Goal: Task Accomplishment & Management: Use online tool/utility

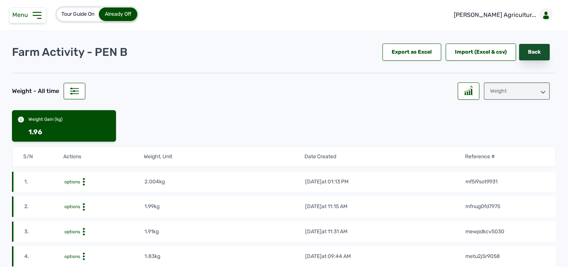
click at [525, 56] on link "Back" at bounding box center [535, 52] width 31 height 16
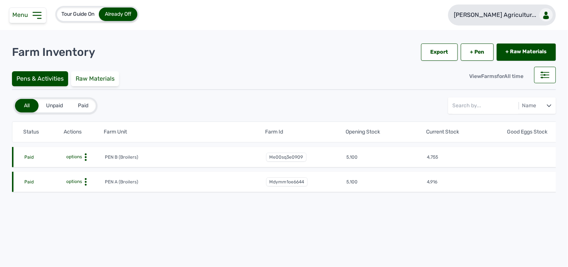
click at [493, 18] on p "[PERSON_NAME] Agricultur..." at bounding box center [495, 14] width 82 height 9
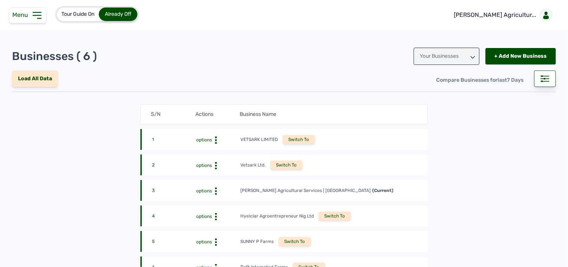
click at [287, 240] on div "Switch To" at bounding box center [295, 241] width 33 height 9
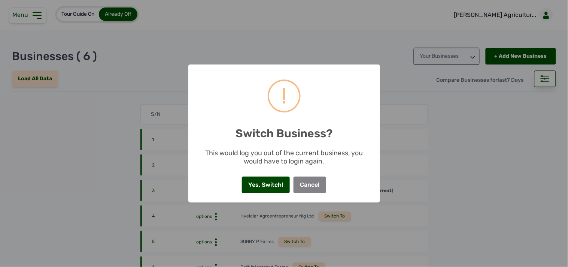
click at [262, 176] on button "Yes, Switch!" at bounding box center [266, 184] width 48 height 16
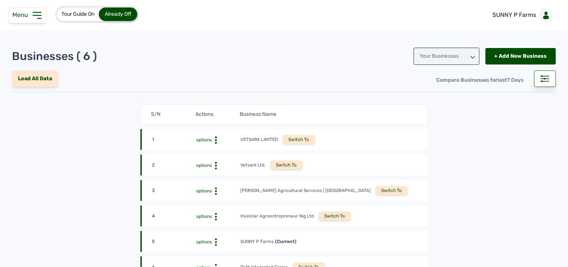
click at [38, 16] on icon at bounding box center [37, 15] width 12 height 12
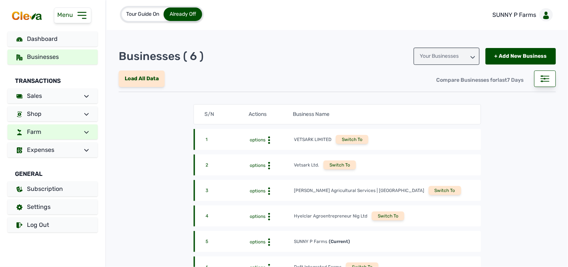
click at [37, 128] on span "Farm" at bounding box center [34, 131] width 14 height 7
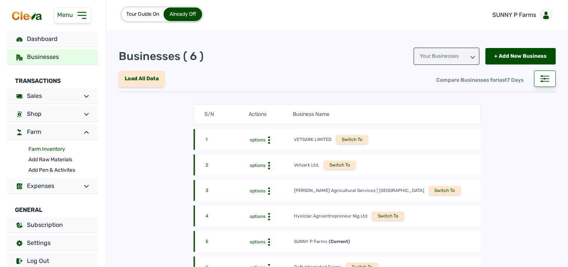
click at [43, 148] on link "Farm Inventory" at bounding box center [62, 149] width 69 height 10
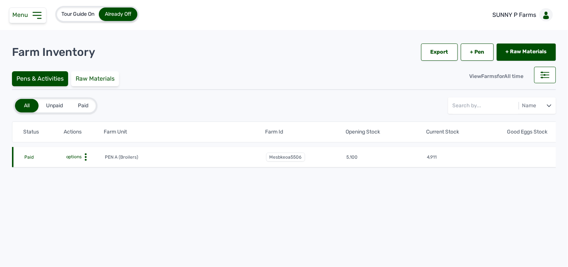
click at [85, 155] on icon at bounding box center [85, 156] width 7 height 7
click at [88, 164] on div "Farm Activities" at bounding box center [77, 168] width 53 height 9
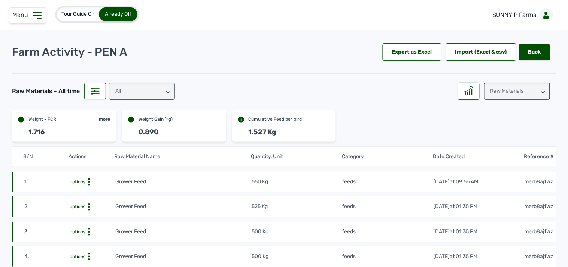
click at [146, 92] on div "All" at bounding box center [142, 90] width 66 height 17
click at [150, 120] on div "feeds" at bounding box center [142, 124] width 66 height 13
click at [208, 166] on tr "S/N Actions Raw Material Name Quantity, Unit Category Date Created Reference #" at bounding box center [296, 156] width 568 height 21
click at [411, 54] on div "Export as Excel" at bounding box center [412, 51] width 59 height 17
